Goal: Find specific page/section: Find specific page/section

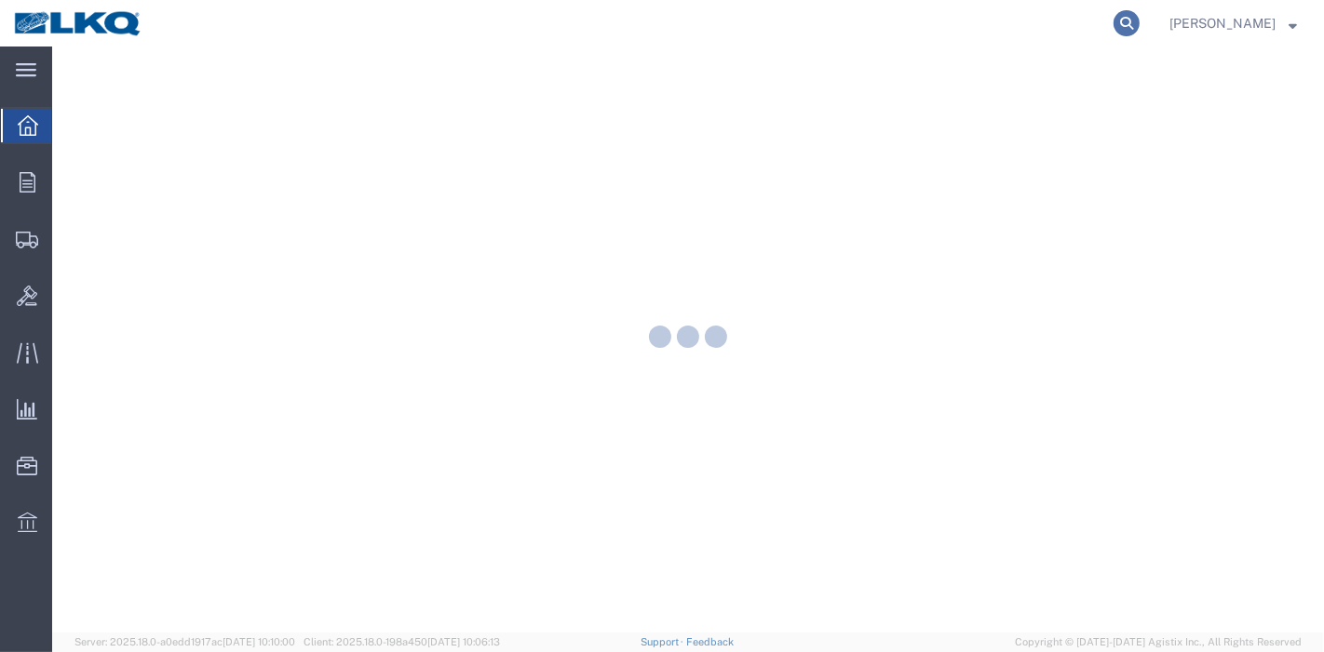
click at [1127, 31] on icon at bounding box center [1126, 23] width 26 height 26
click at [976, 26] on input "search" at bounding box center [830, 23] width 566 height 45
paste input "2570801"
type input "2570801"
